Goal: Entertainment & Leisure: Browse casually

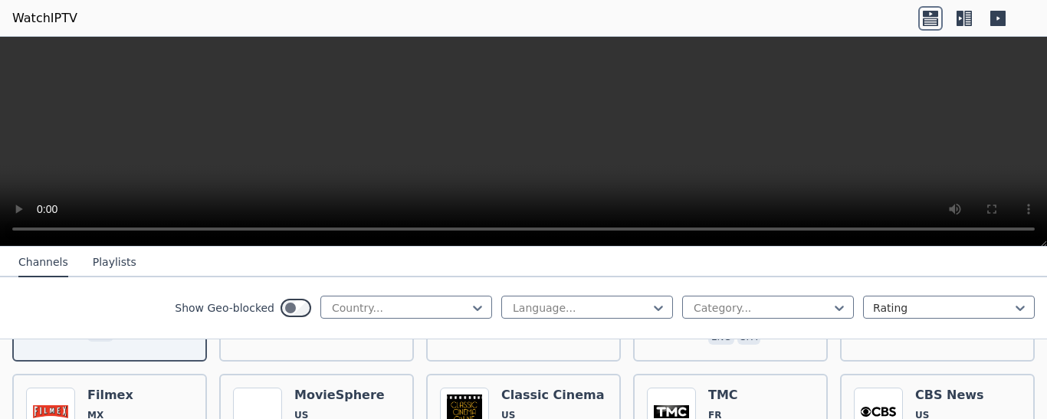
scroll to position [230, 0]
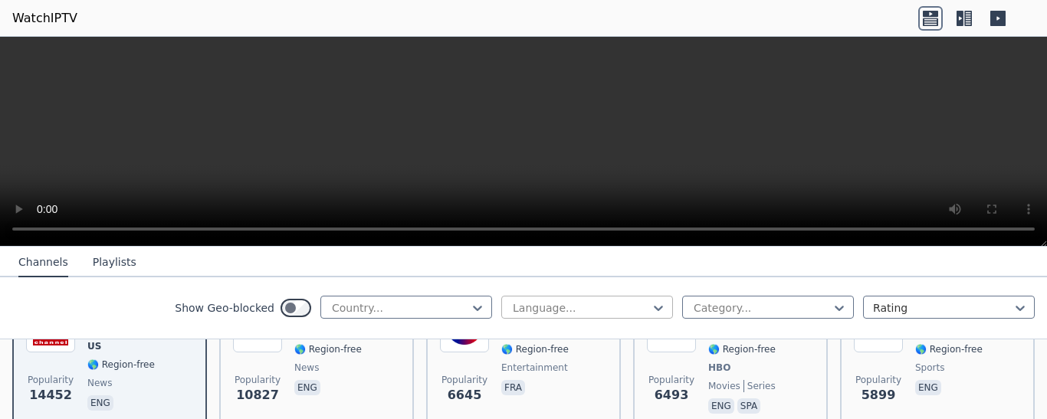
click at [586, 309] on div at bounding box center [581, 308] width 140 height 15
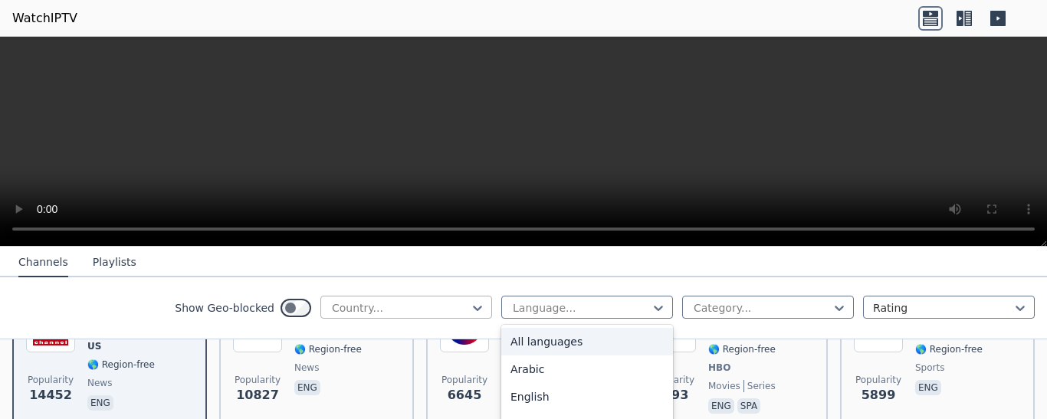
click at [436, 303] on div at bounding box center [400, 308] width 140 height 15
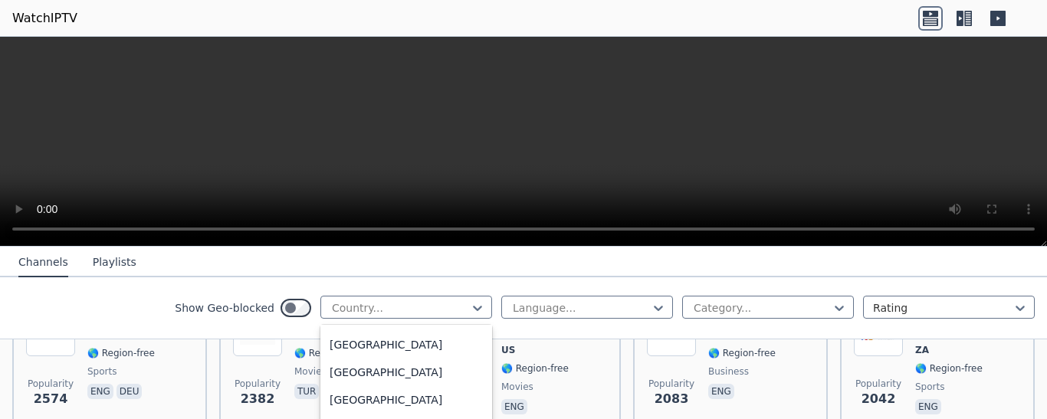
scroll to position [4754, 0]
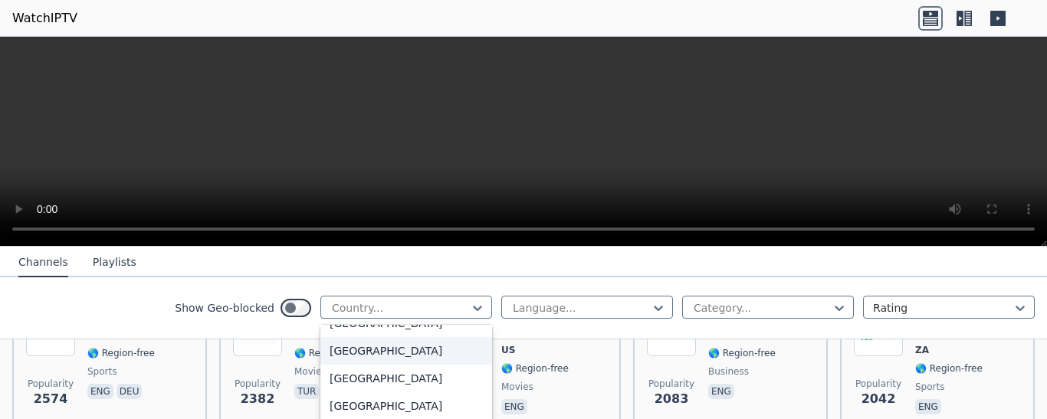
click at [364, 351] on div "[GEOGRAPHIC_DATA]" at bounding box center [406, 351] width 172 height 28
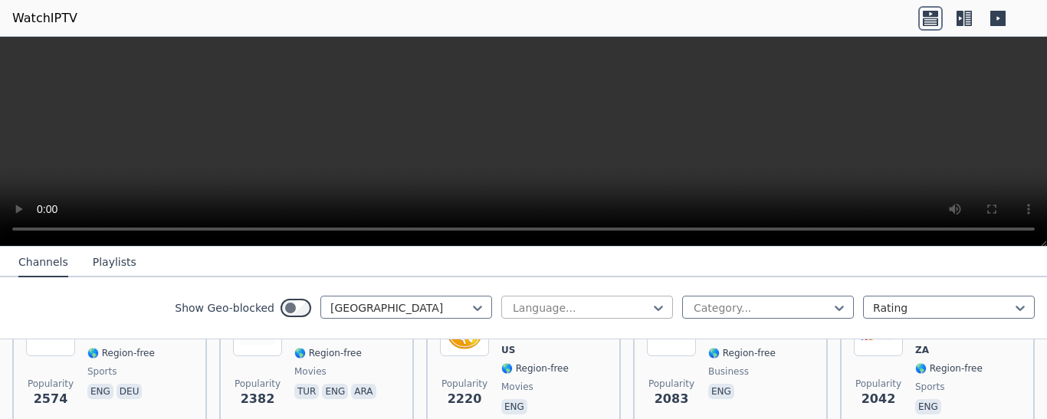
click at [626, 311] on div at bounding box center [581, 308] width 140 height 15
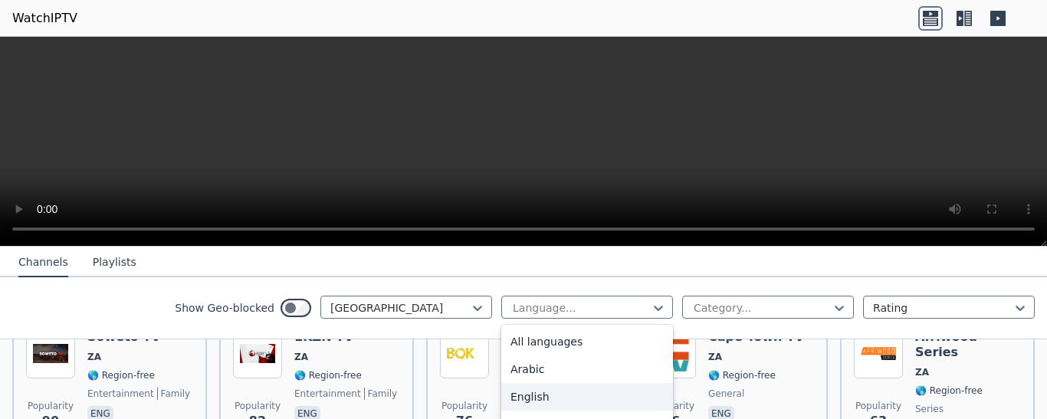
scroll to position [383, 0]
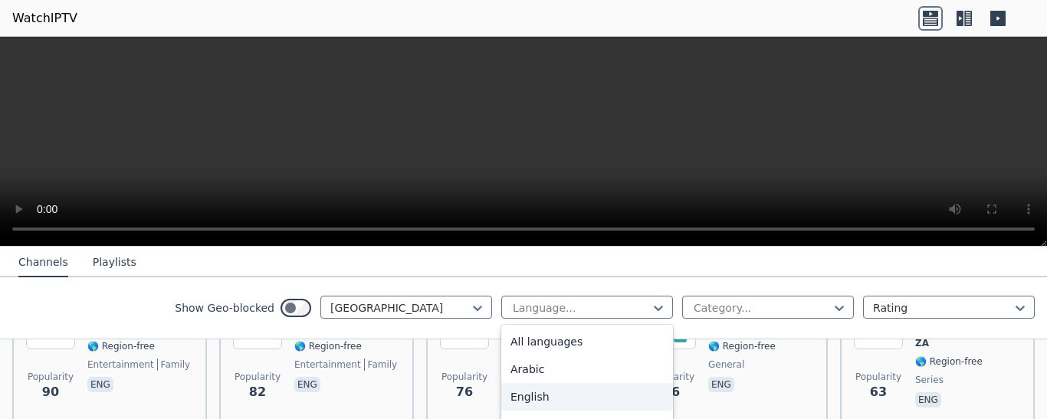
click at [521, 397] on div "English" at bounding box center [587, 397] width 172 height 28
click at [521, 397] on div "BOKTV ZA 🌎 Region-free music eng afr" at bounding box center [534, 356] width 67 height 110
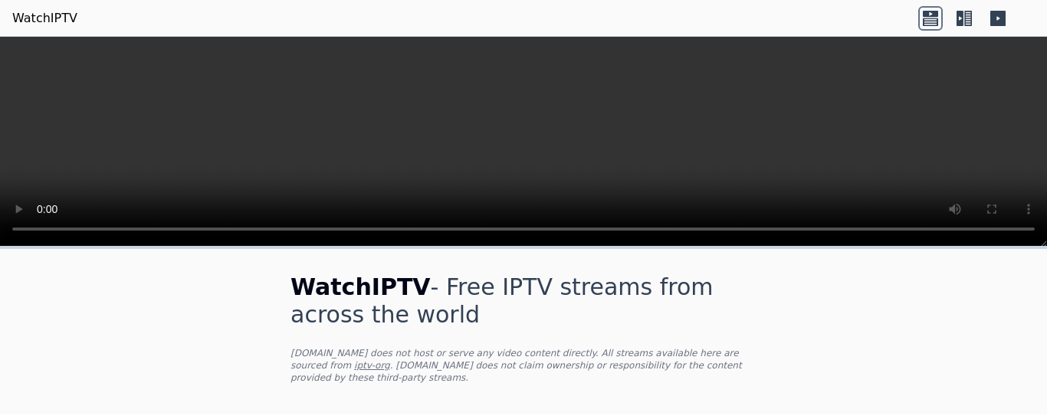
click at [598, 311] on h1 "WatchIPTV - Free IPTV streams from across the world" at bounding box center [524, 301] width 466 height 55
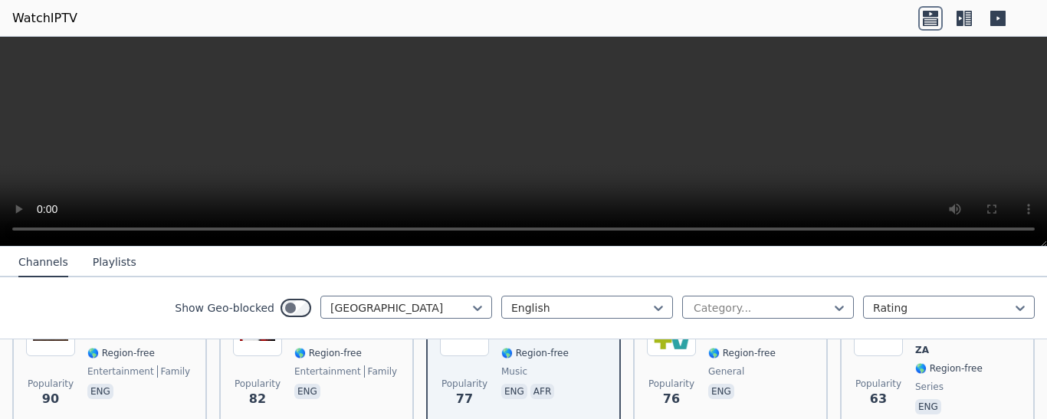
scroll to position [383, 0]
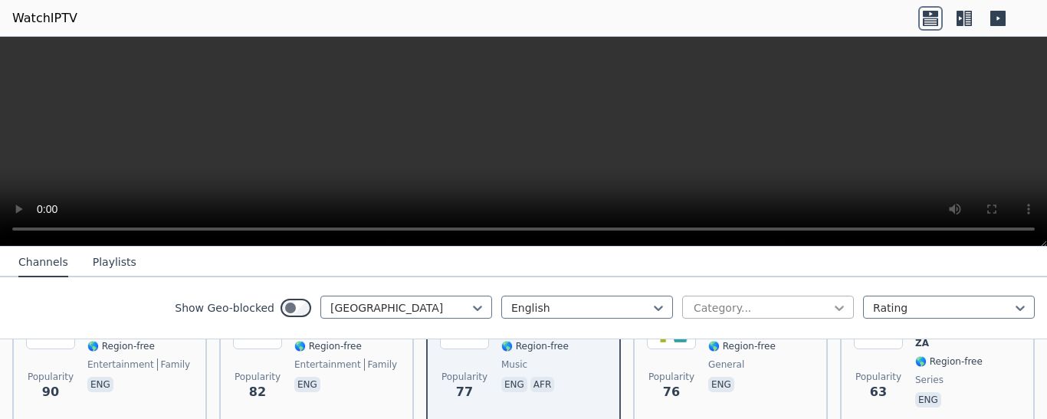
click at [832, 309] on icon at bounding box center [839, 308] width 15 height 15
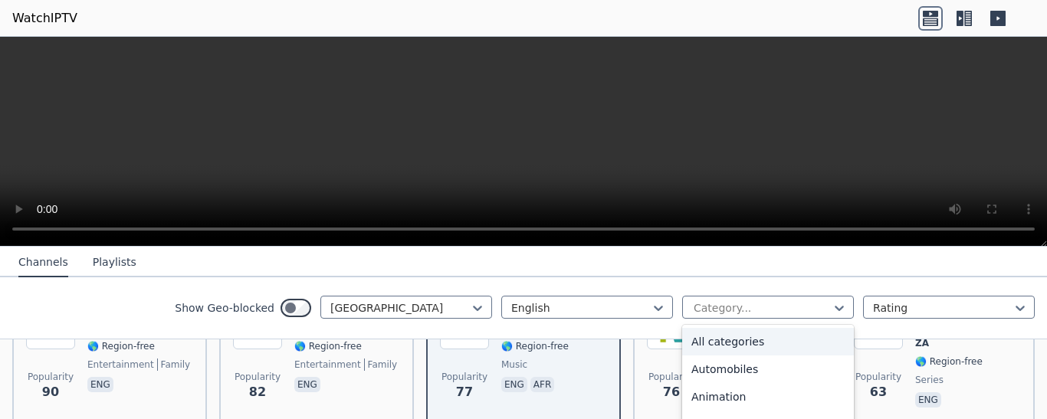
click at [721, 340] on div "All categories" at bounding box center [768, 342] width 172 height 28
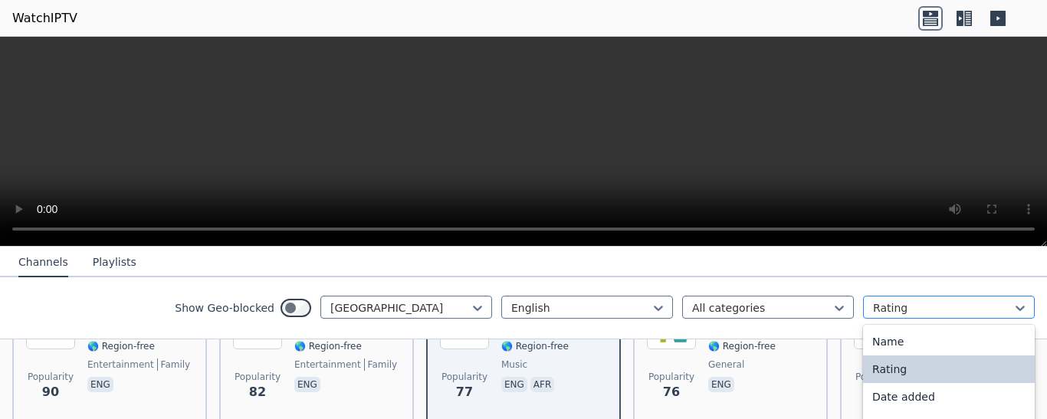
click at [975, 301] on div at bounding box center [943, 308] width 140 height 15
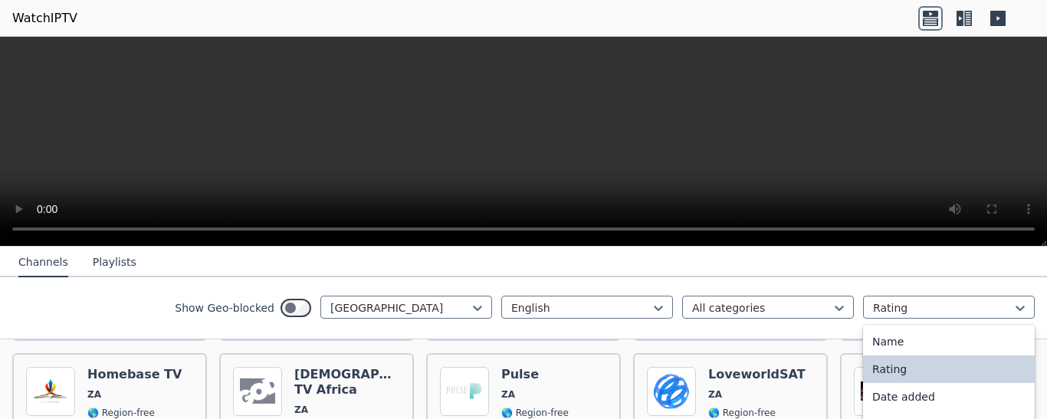
scroll to position [730, 0]
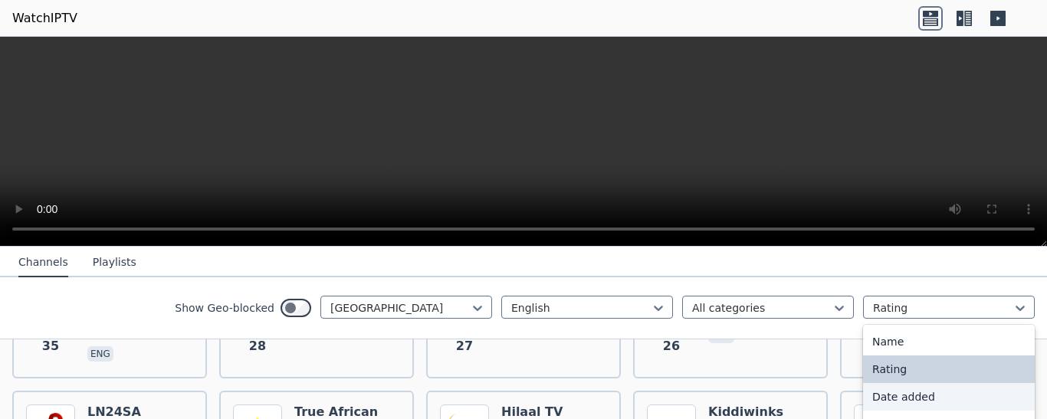
click at [883, 397] on div "Date added" at bounding box center [949, 397] width 172 height 28
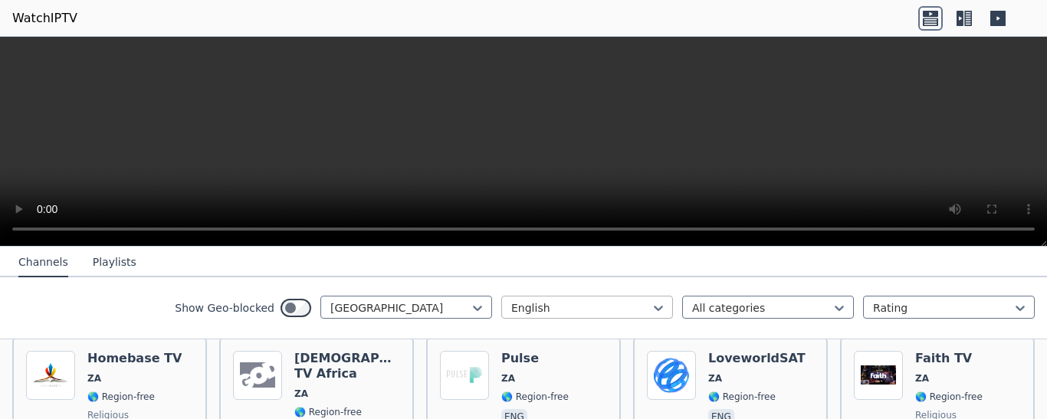
scroll to position [1037, 0]
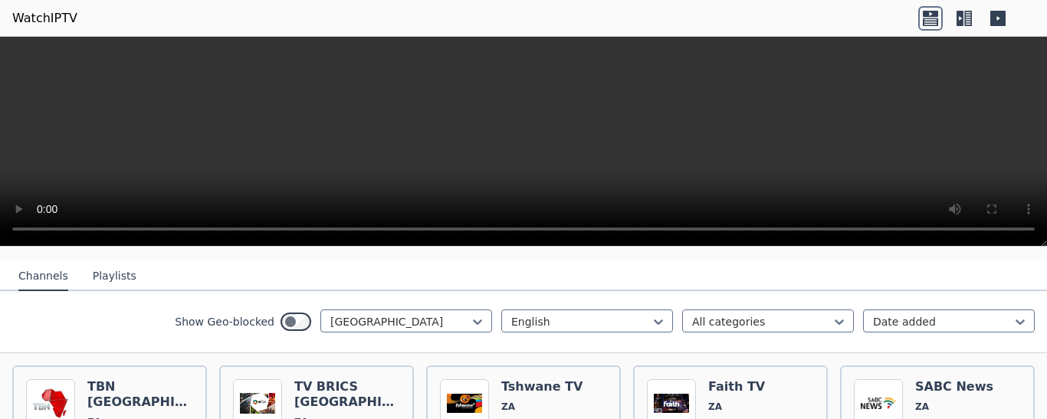
scroll to position [153, 0]
